Goal: Information Seeking & Learning: Check status

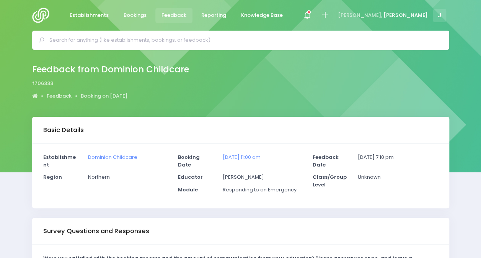
click at [180, 15] on span "Feedback" at bounding box center [173, 15] width 25 height 8
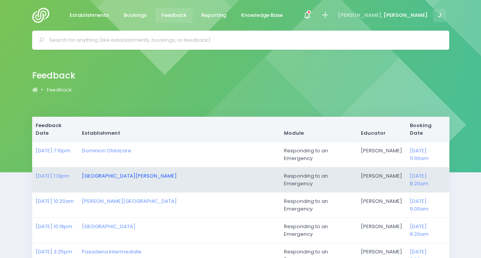
click at [145, 172] on link "Pt Chevalier School" at bounding box center [129, 175] width 95 height 7
click at [69, 172] on link "12/09/2025 1:13pm" at bounding box center [53, 175] width 34 height 7
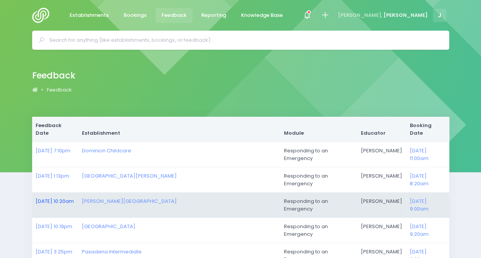
click at [74, 197] on link "24/06/2025 10:20am" at bounding box center [55, 200] width 38 height 7
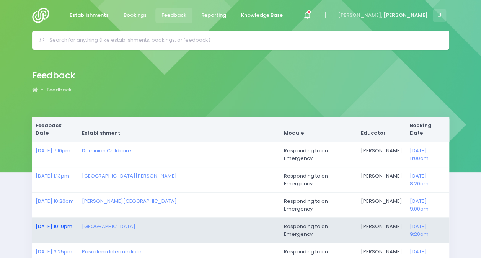
click at [72, 223] on link "10/06/2025 10:19pm" at bounding box center [54, 226] width 37 height 7
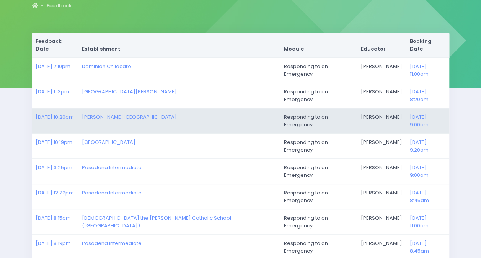
scroll to position [87, 0]
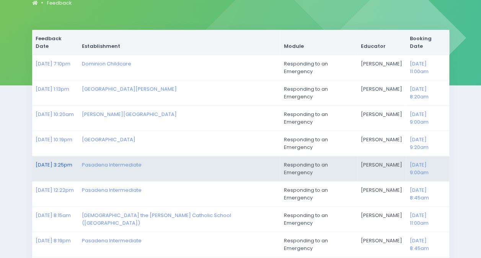
click at [72, 161] on link "29/05/2025 3:25pm" at bounding box center [54, 164] width 37 height 7
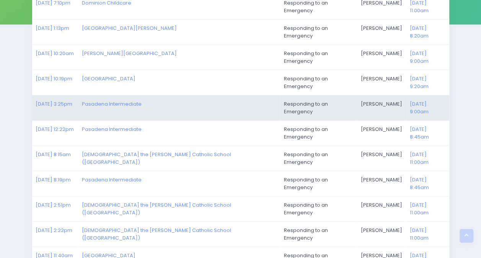
scroll to position [0, 0]
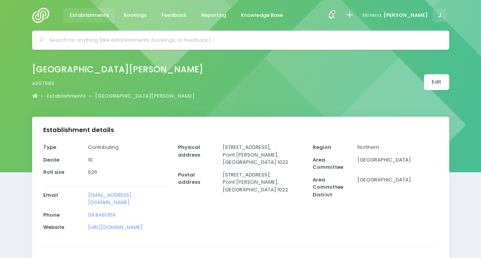
select select "5"
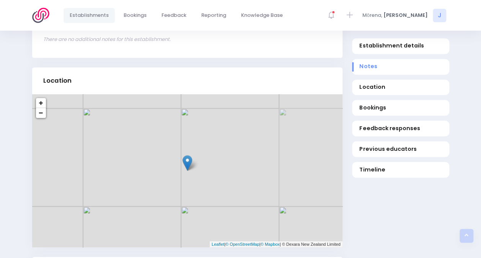
scroll to position [304, 0]
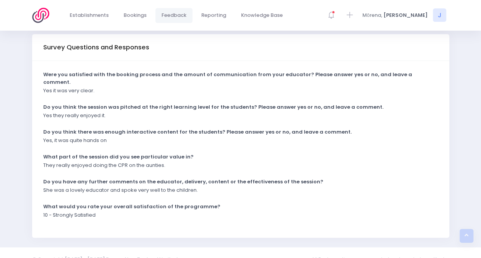
scroll to position [185, 0]
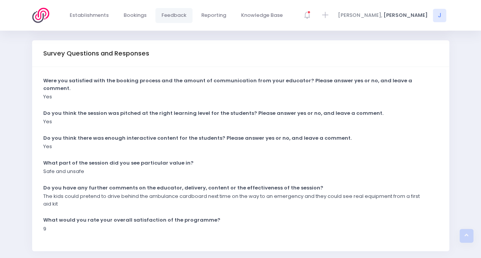
scroll to position [178, 0]
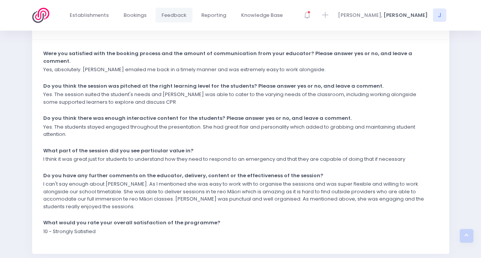
scroll to position [205, 0]
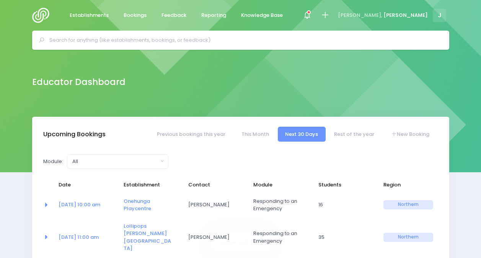
select select "5"
